Goal: Browse casually

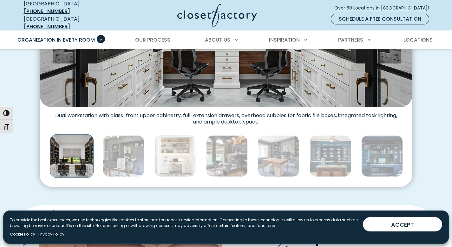
scroll to position [332, 0]
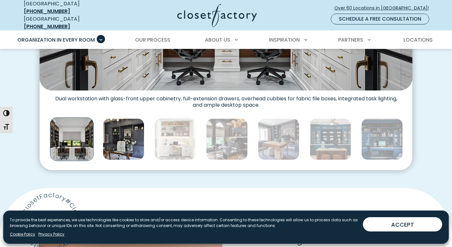
click at [124, 131] on img "Thumbnail Gallery" at bounding box center [124, 139] width 42 height 42
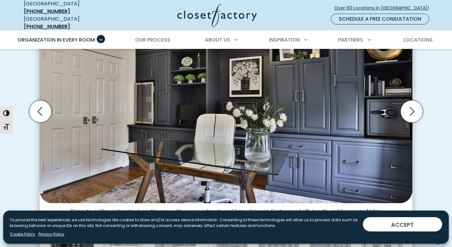
scroll to position [181, 0]
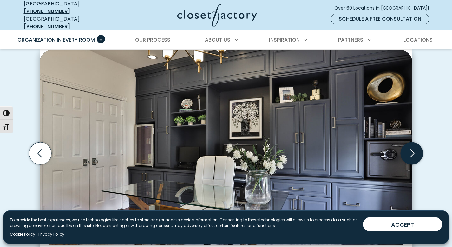
click at [411, 155] on icon "Next slide" at bounding box center [412, 153] width 22 height 22
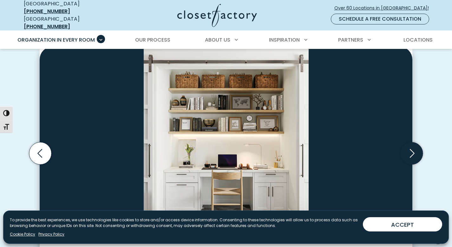
click at [411, 155] on icon "Next slide" at bounding box center [412, 153] width 22 height 22
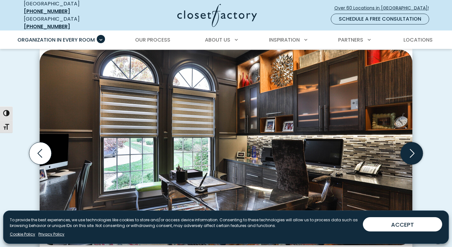
click at [411, 155] on icon "Next slide" at bounding box center [412, 153] width 22 height 22
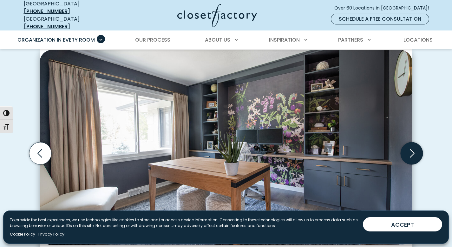
click at [411, 155] on icon "Next slide" at bounding box center [412, 153] width 22 height 22
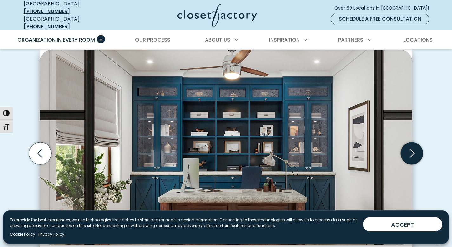
click at [411, 155] on icon "Next slide" at bounding box center [412, 153] width 22 height 22
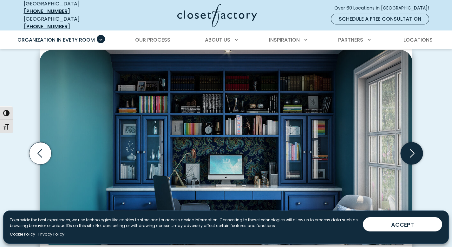
click at [411, 155] on icon "Next slide" at bounding box center [412, 153] width 22 height 22
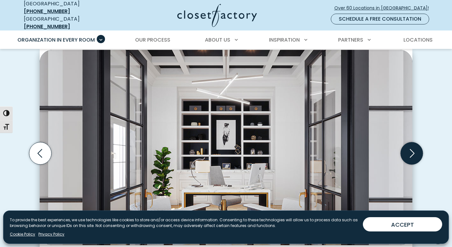
click at [411, 155] on icon "Next slide" at bounding box center [412, 153] width 22 height 22
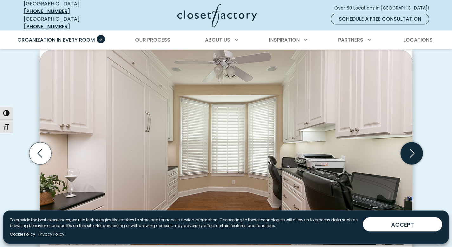
click at [411, 155] on icon "Next slide" at bounding box center [412, 153] width 22 height 22
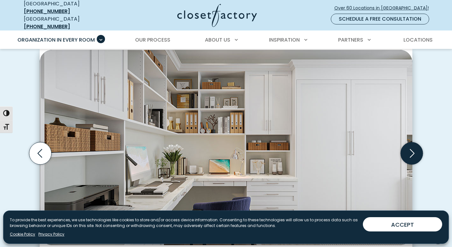
click at [411, 155] on icon "Next slide" at bounding box center [412, 153] width 22 height 22
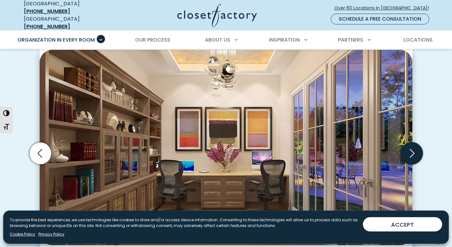
click at [411, 155] on icon "Next slide" at bounding box center [412, 153] width 22 height 22
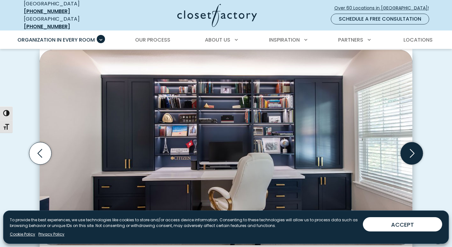
click at [411, 155] on icon "Next slide" at bounding box center [412, 153] width 22 height 22
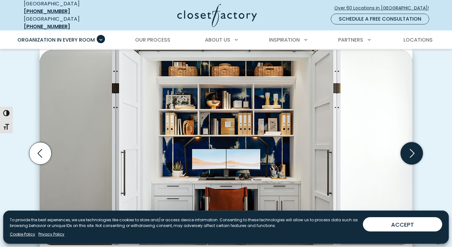
click at [411, 155] on icon "Next slide" at bounding box center [412, 153] width 22 height 22
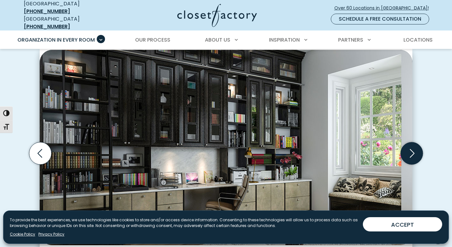
click at [411, 155] on icon "Next slide" at bounding box center [412, 153] width 22 height 22
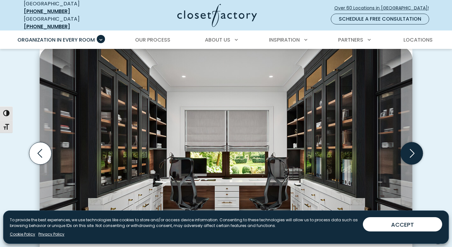
click at [411, 155] on icon "Next slide" at bounding box center [412, 153] width 22 height 22
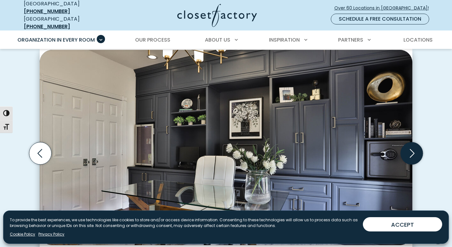
click at [411, 155] on icon "Next slide" at bounding box center [412, 153] width 22 height 22
